Goal: Information Seeking & Learning: Learn about a topic

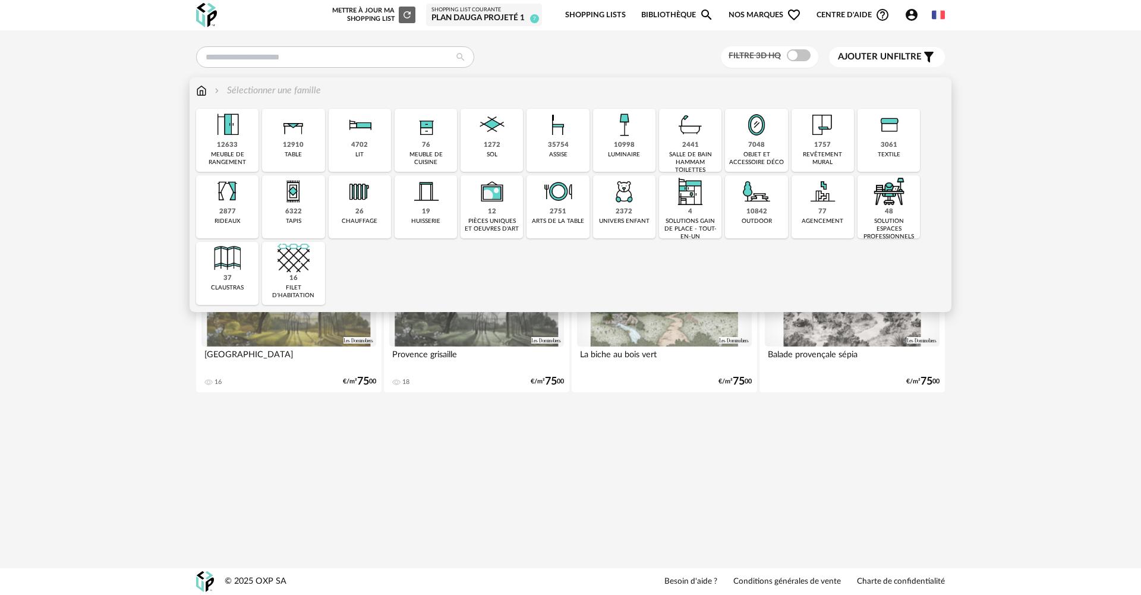
click at [809, 147] on div "1757 revêtement mural" at bounding box center [822, 140] width 62 height 63
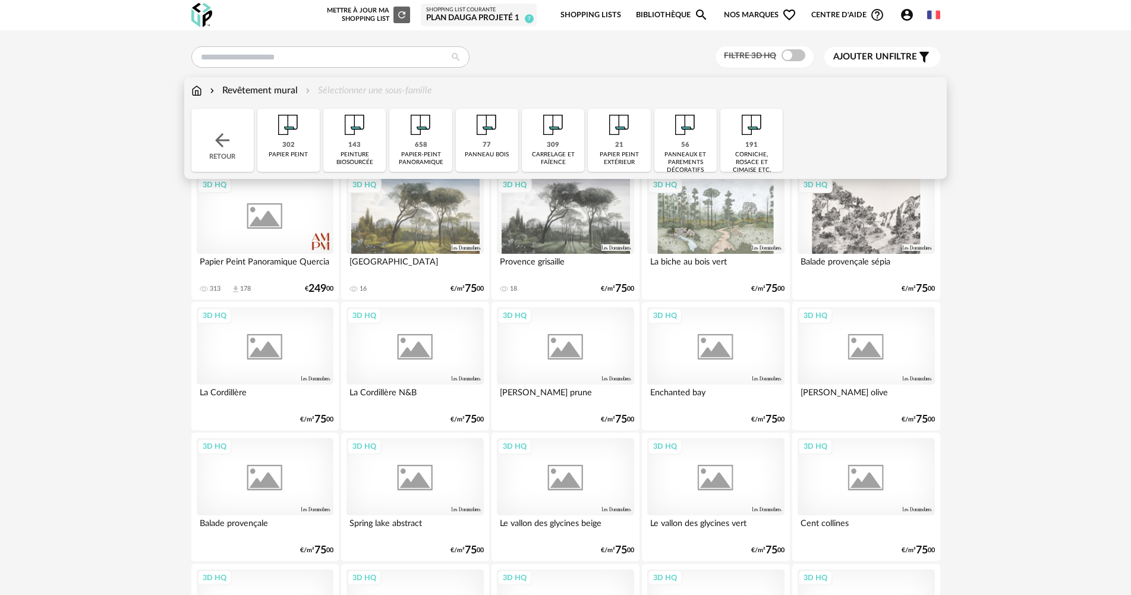
click at [554, 142] on div "309" at bounding box center [553, 145] width 12 height 9
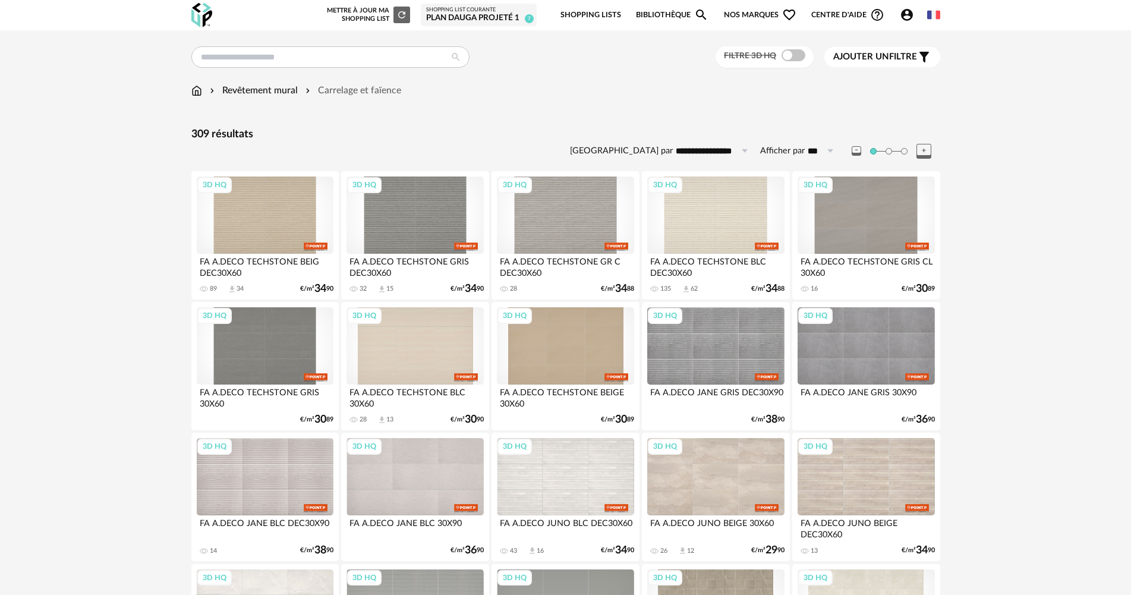
click at [743, 149] on icon at bounding box center [744, 150] width 15 height 19
click at [729, 198] on span "Prix croissant" at bounding box center [717, 202] width 64 height 11
type input "**********"
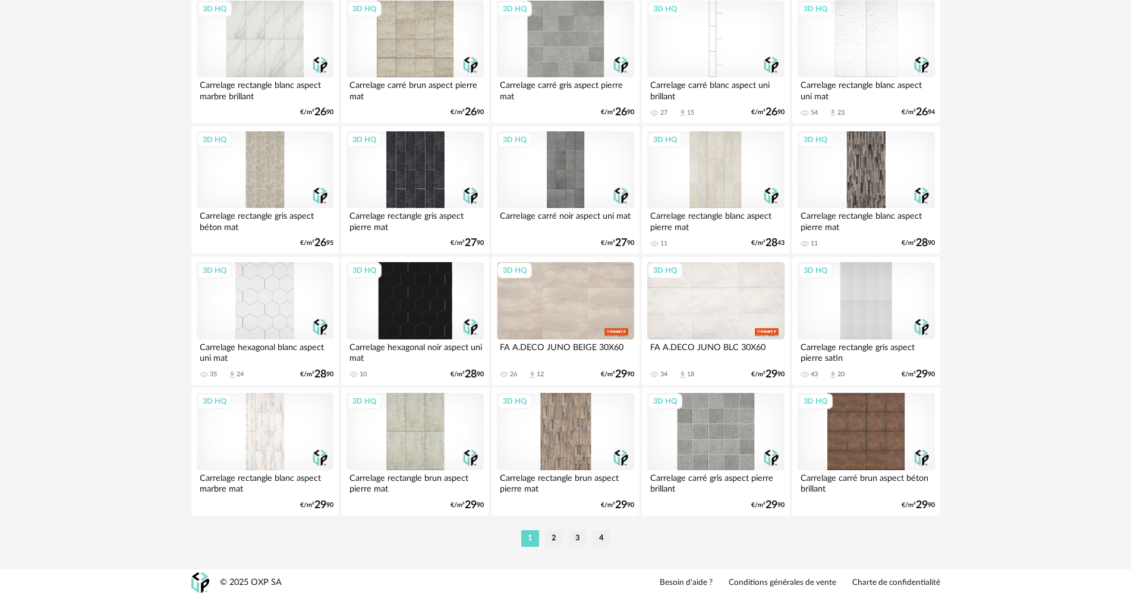
scroll to position [2270, 0]
click at [553, 542] on li "2" at bounding box center [554, 537] width 18 height 17
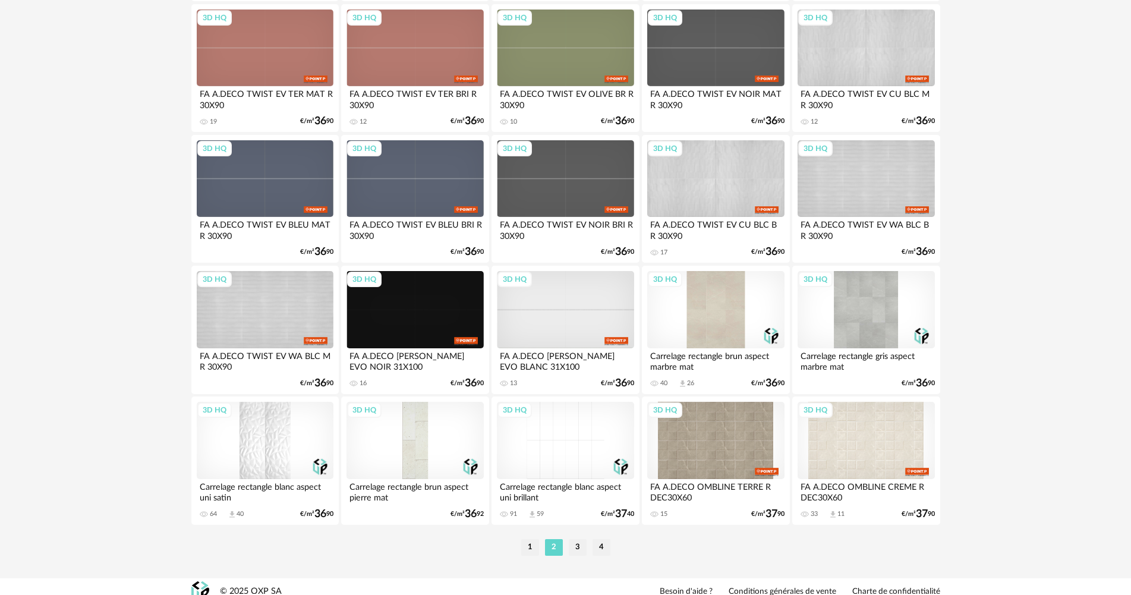
scroll to position [2270, 0]
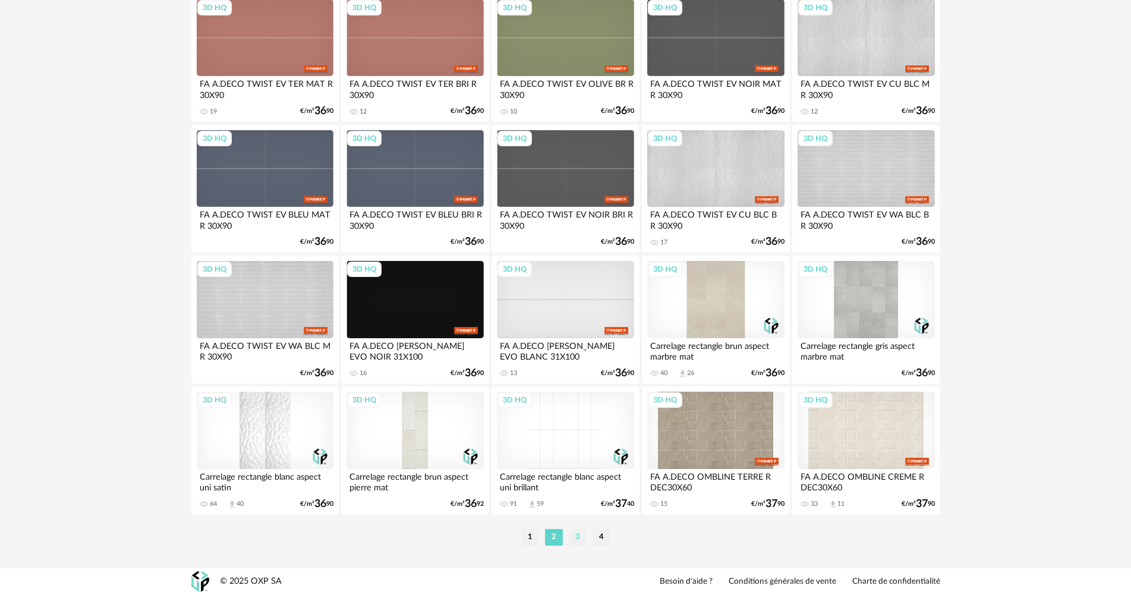
click at [575, 536] on li "3" at bounding box center [578, 537] width 18 height 17
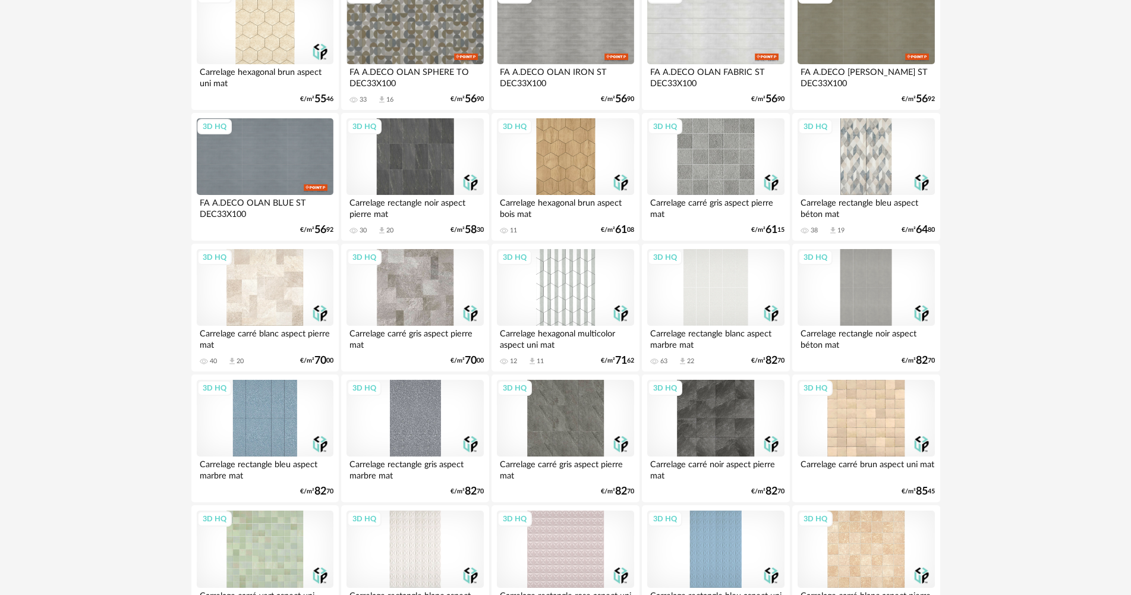
scroll to position [2270, 0]
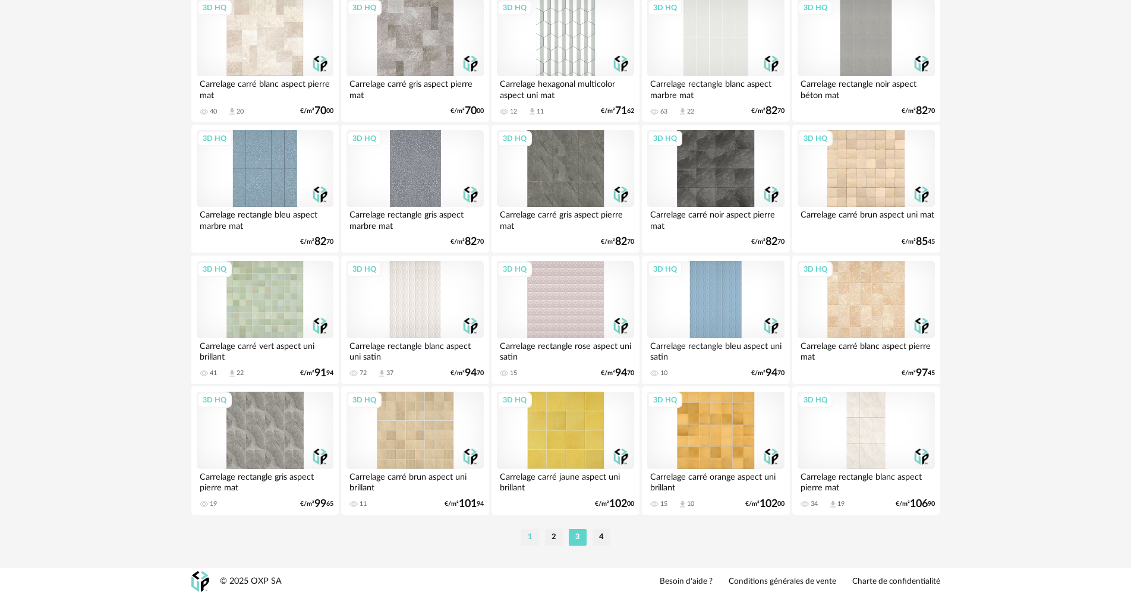
click at [532, 533] on li "1" at bounding box center [530, 537] width 18 height 17
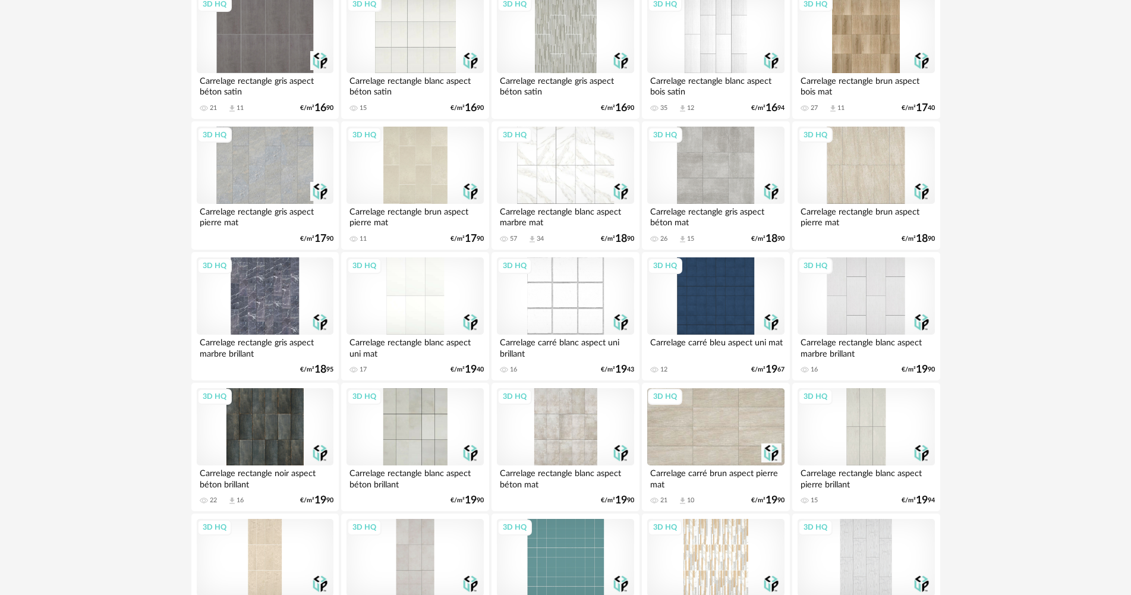
scroll to position [1248, 0]
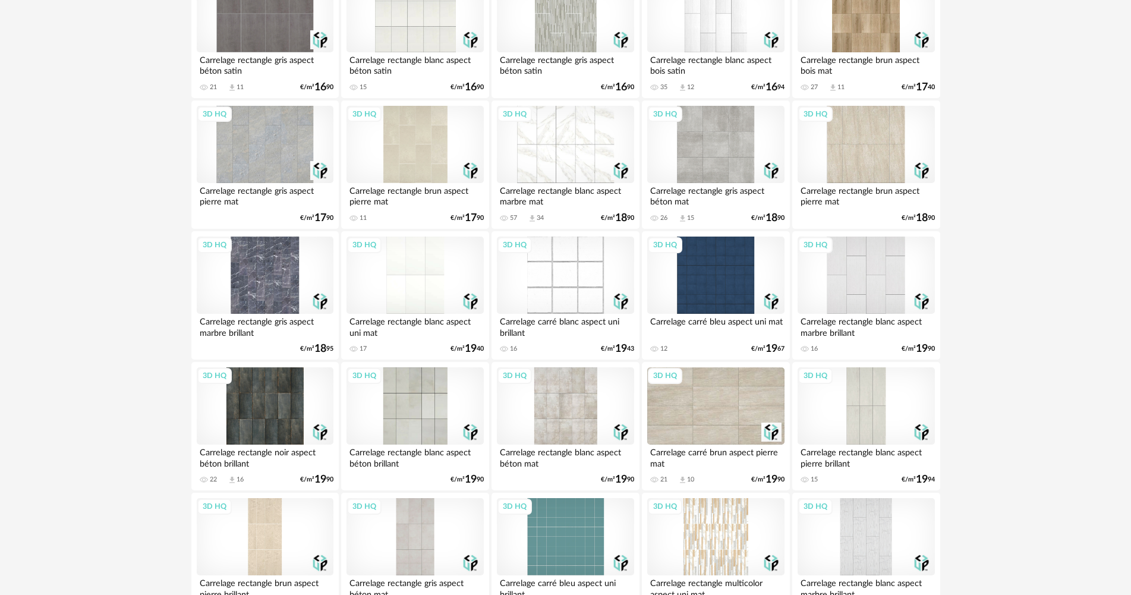
click at [708, 411] on div "3D HQ" at bounding box center [715, 405] width 137 height 77
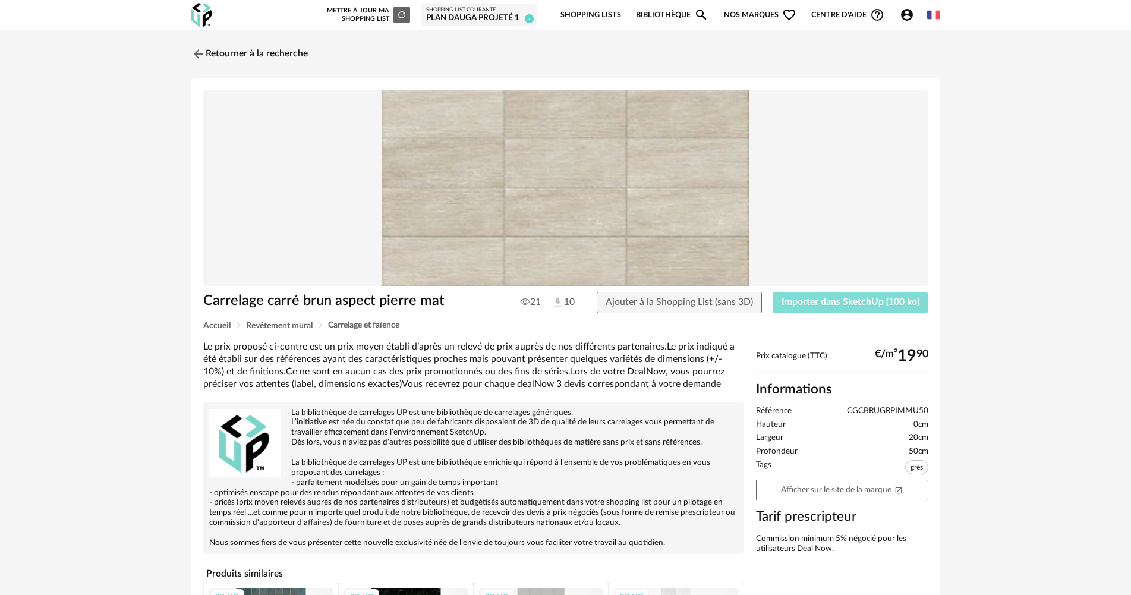
click at [830, 301] on span "Importer dans SketchUp (100 ko)" at bounding box center [850, 302] width 138 height 10
